Goal: Transaction & Acquisition: Book appointment/travel/reservation

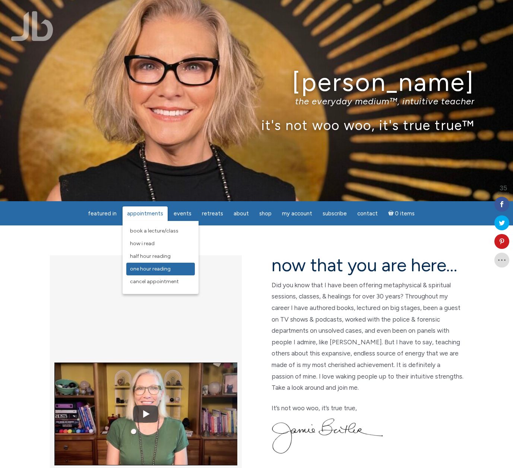
click at [141, 268] on span "One Hour Reading" at bounding box center [150, 269] width 41 height 6
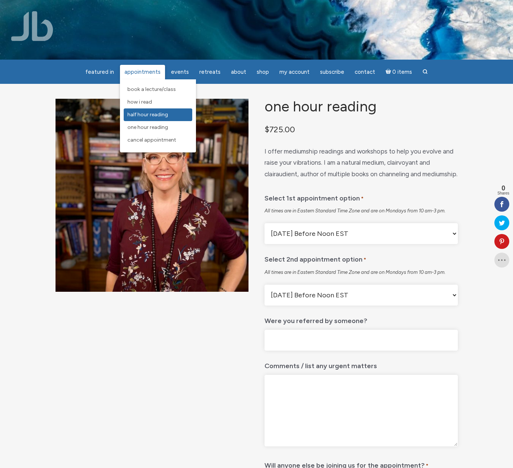
click at [144, 115] on span "Half Hour Reading" at bounding box center [148, 114] width 41 height 6
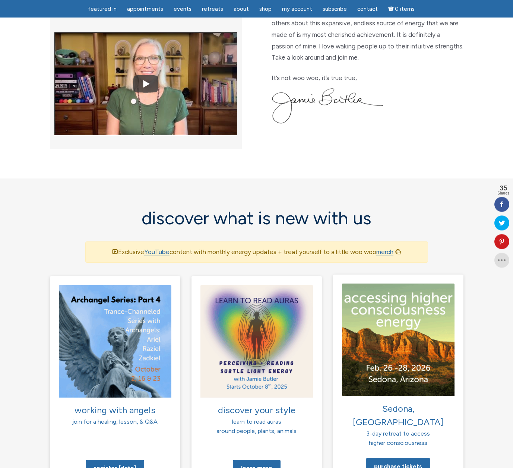
scroll to position [319, 0]
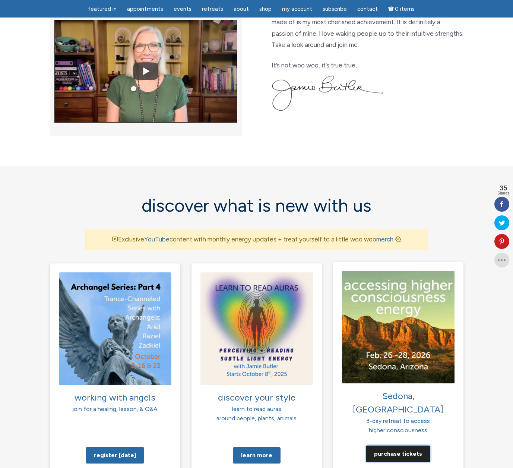
click at [391, 446] on link "Purchase tickets" at bounding box center [398, 454] width 64 height 16
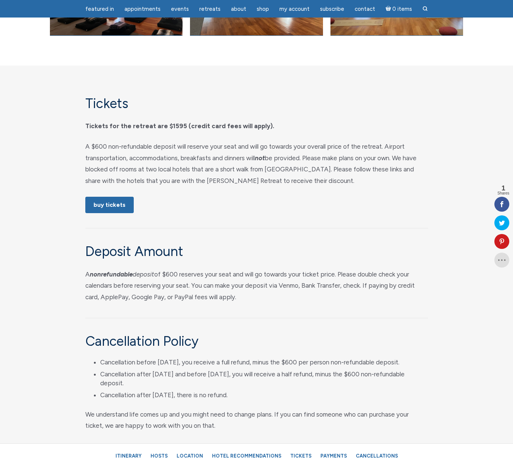
scroll to position [3540, 0]
